Goal: Navigation & Orientation: Find specific page/section

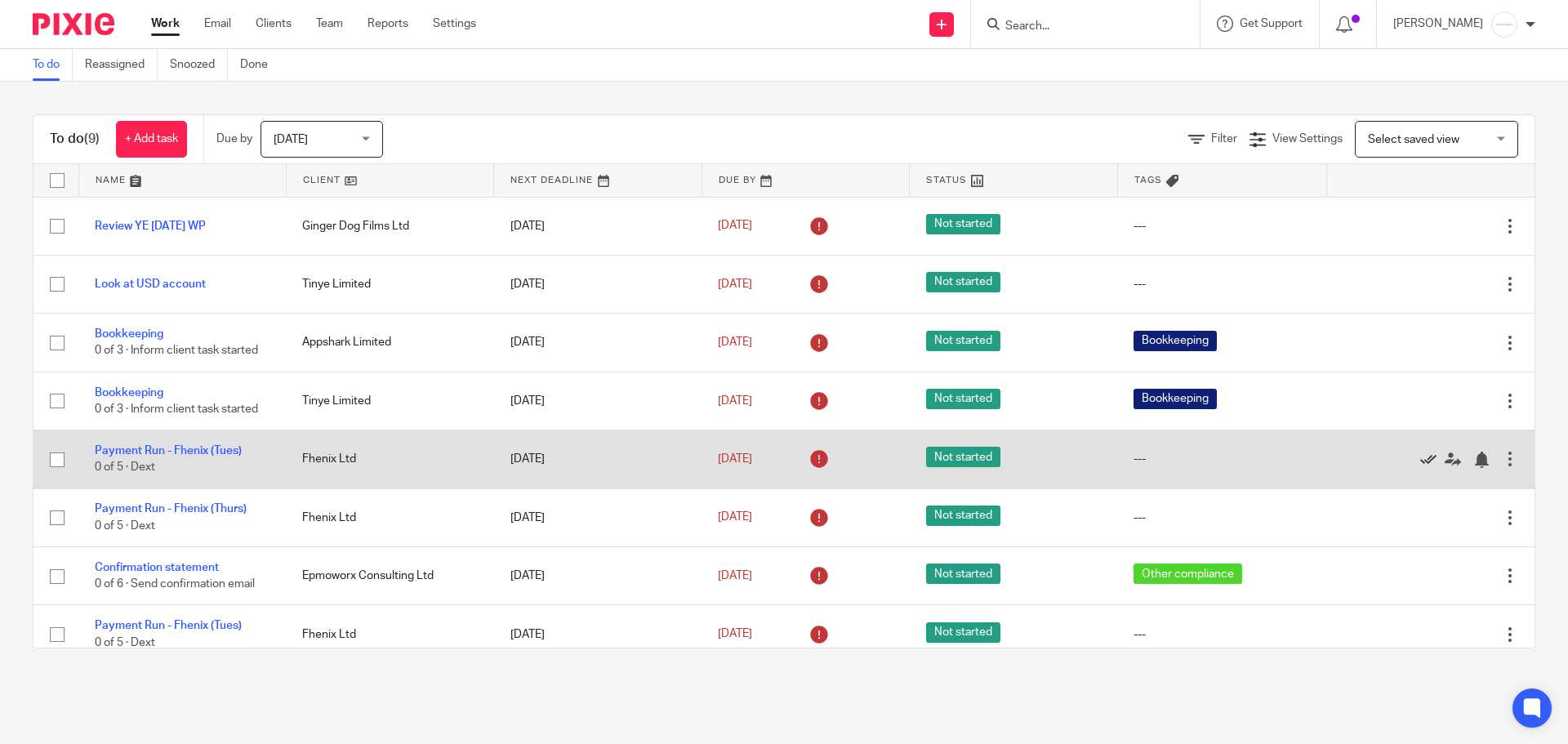
click at [1420, 461] on icon at bounding box center [1428, 459] width 17 height 17
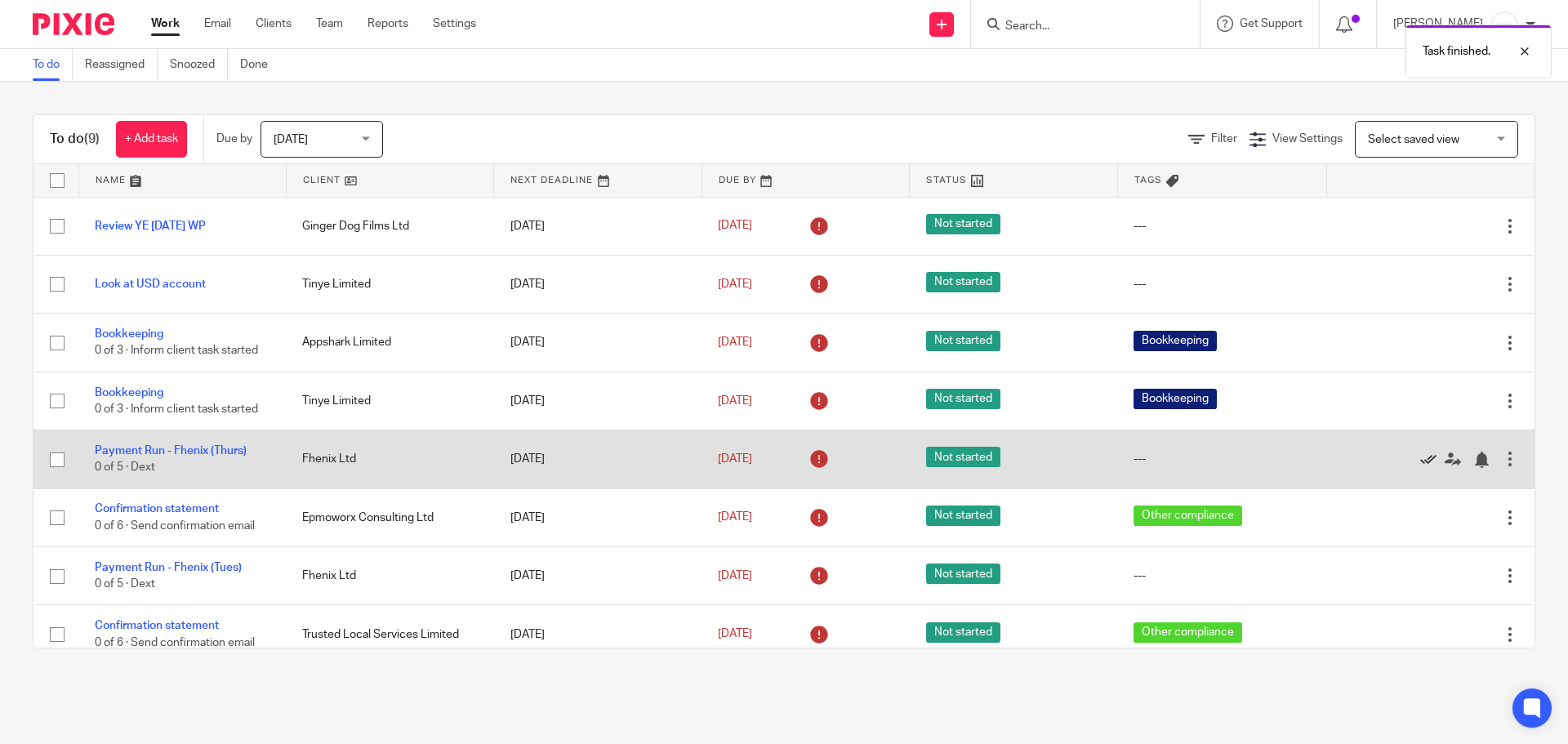
click at [1420, 461] on icon at bounding box center [1428, 459] width 17 height 17
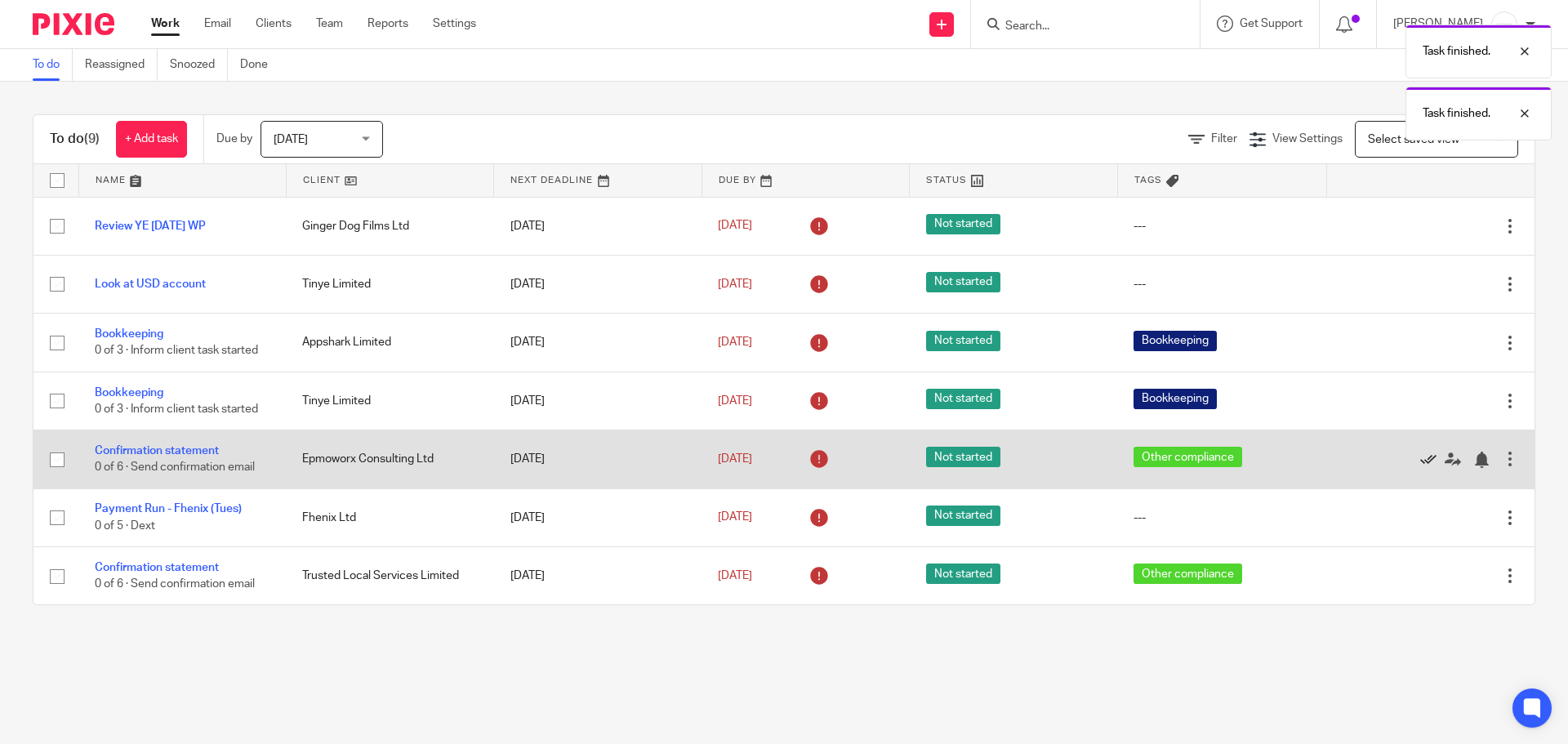
click at [1420, 460] on icon at bounding box center [1428, 459] width 17 height 17
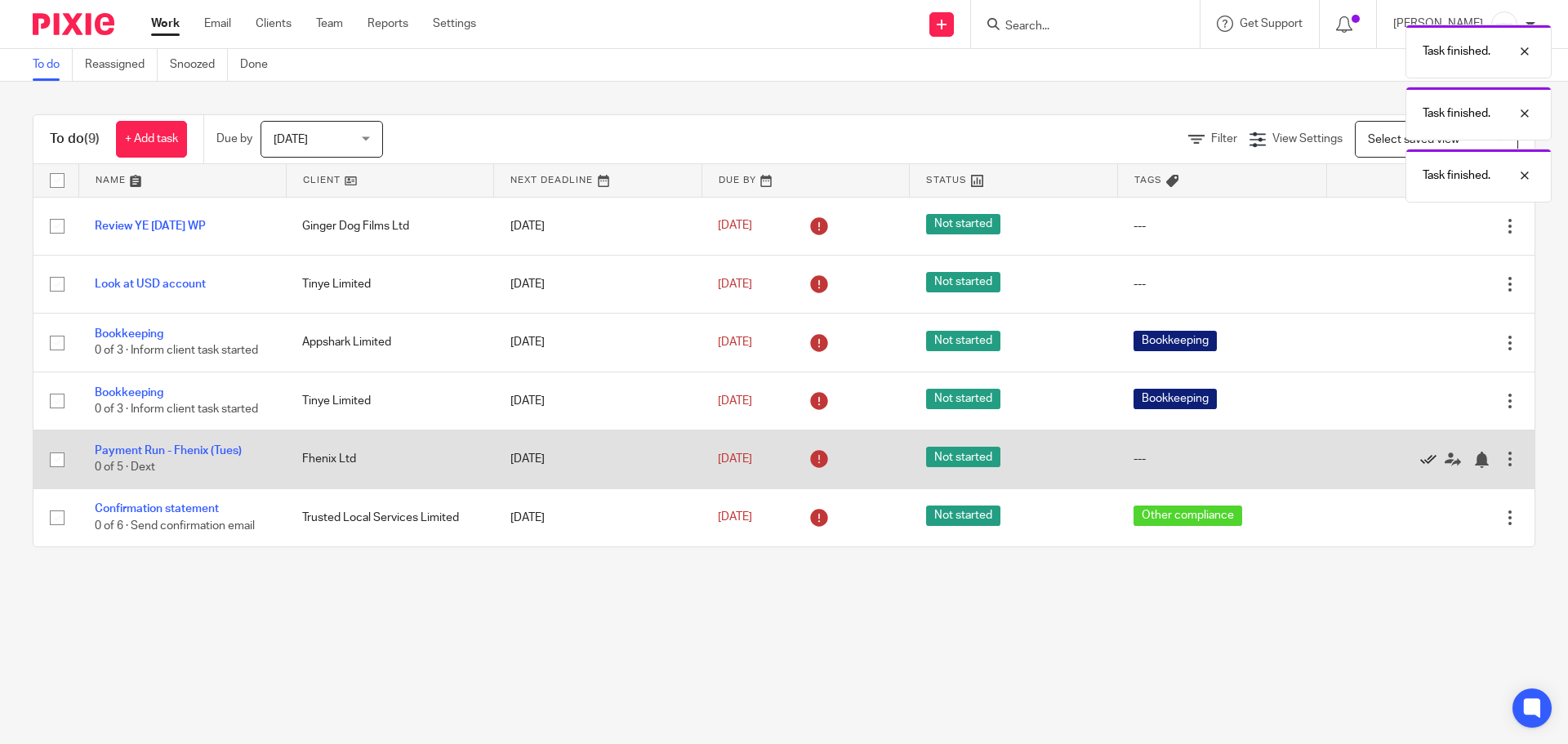
click at [1420, 460] on icon at bounding box center [1428, 459] width 17 height 17
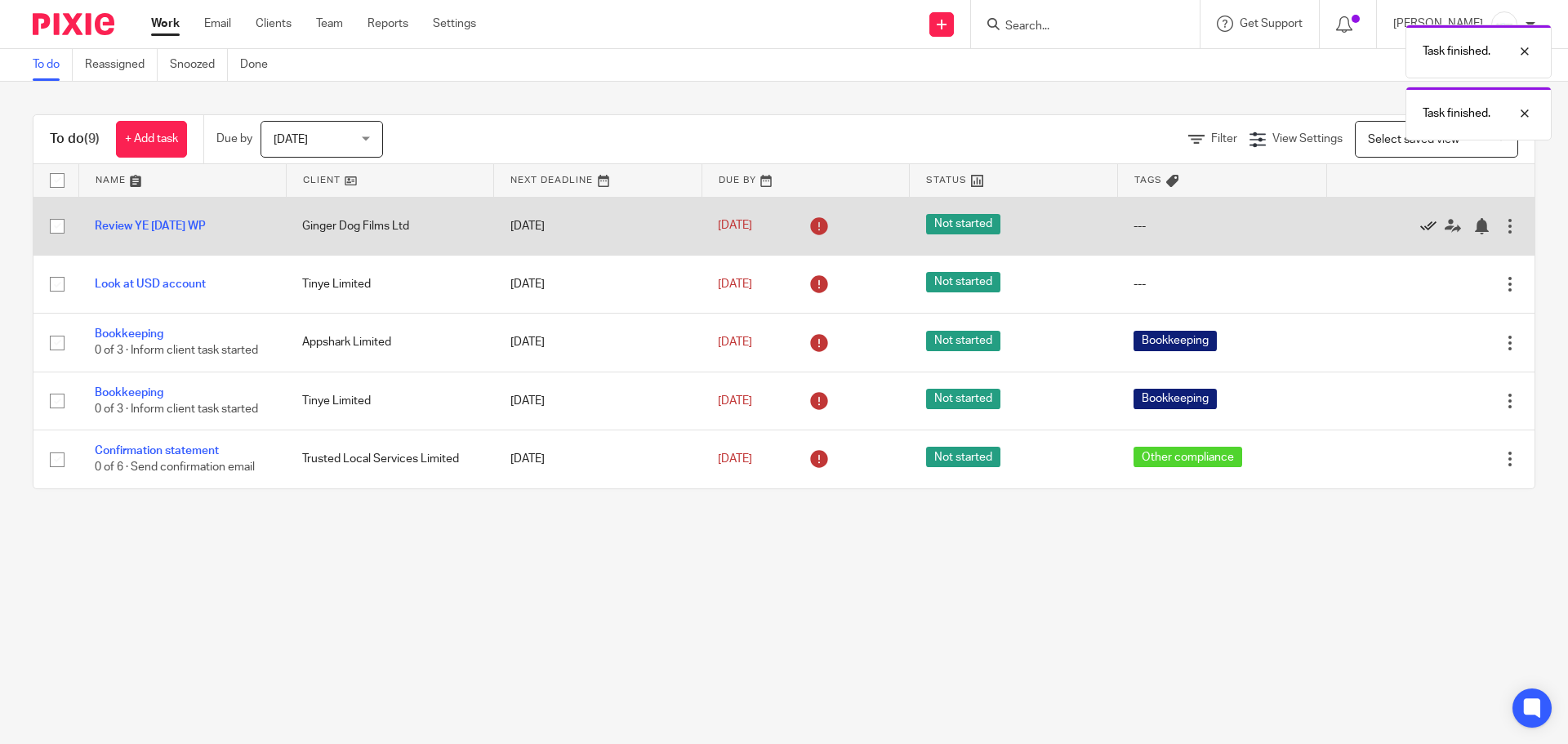
click at [1420, 227] on icon at bounding box center [1428, 226] width 17 height 17
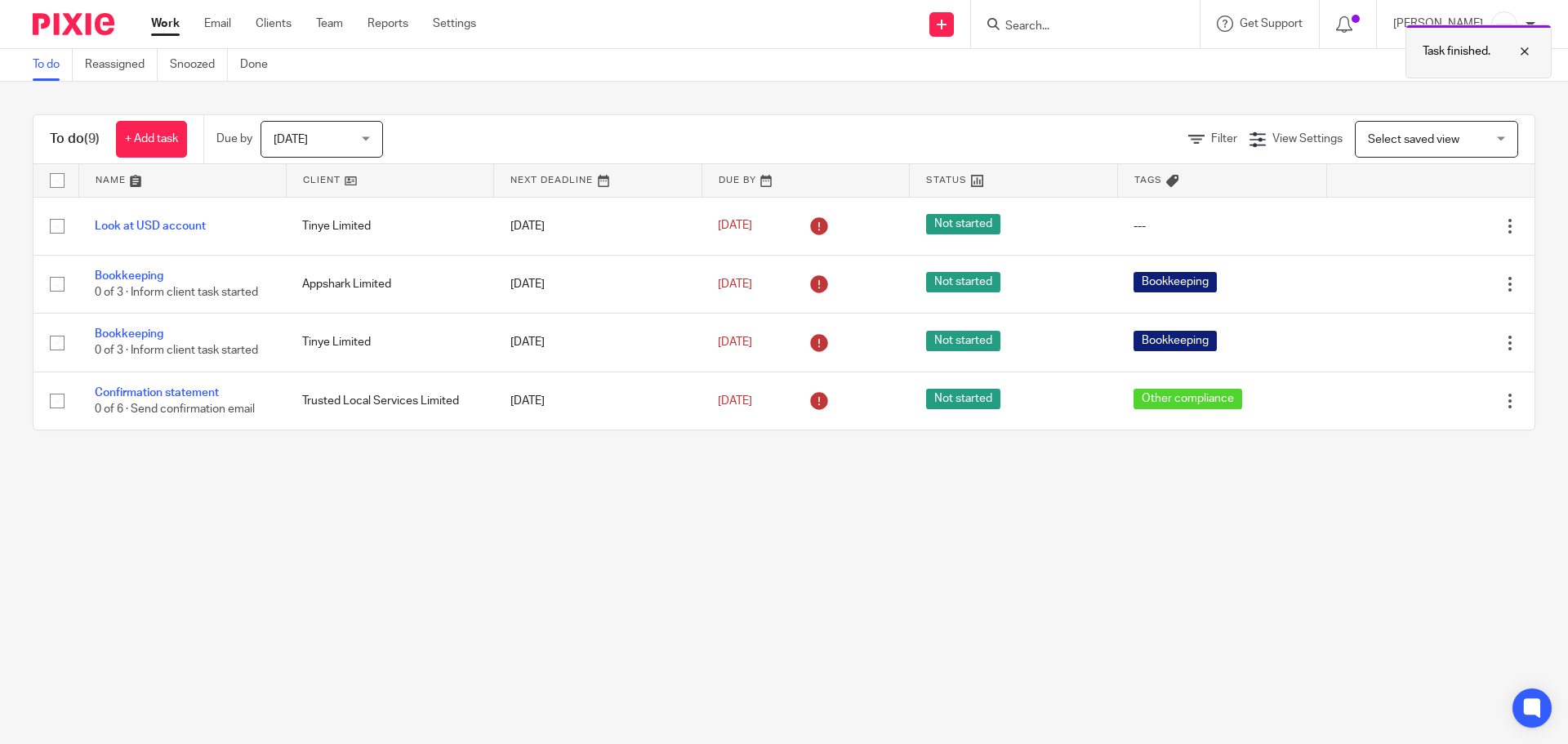
click at [1525, 45] on div at bounding box center [1512, 51] width 44 height 19
click at [288, 29] on link "Clients" at bounding box center [273, 24] width 36 height 17
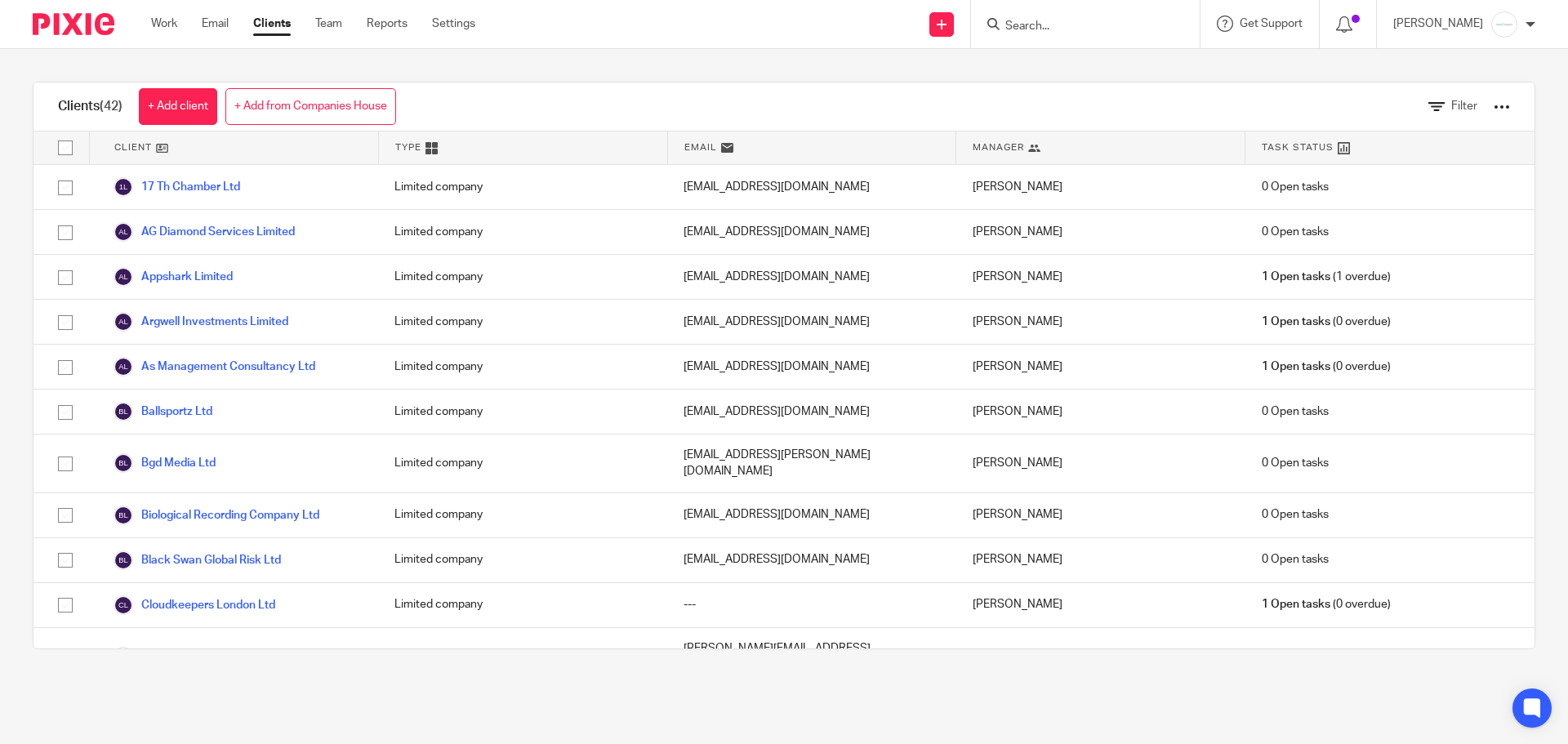
click at [69, 24] on img at bounding box center [73, 24] width 82 height 22
